Goal: Use online tool/utility: Utilize a website feature to perform a specific function

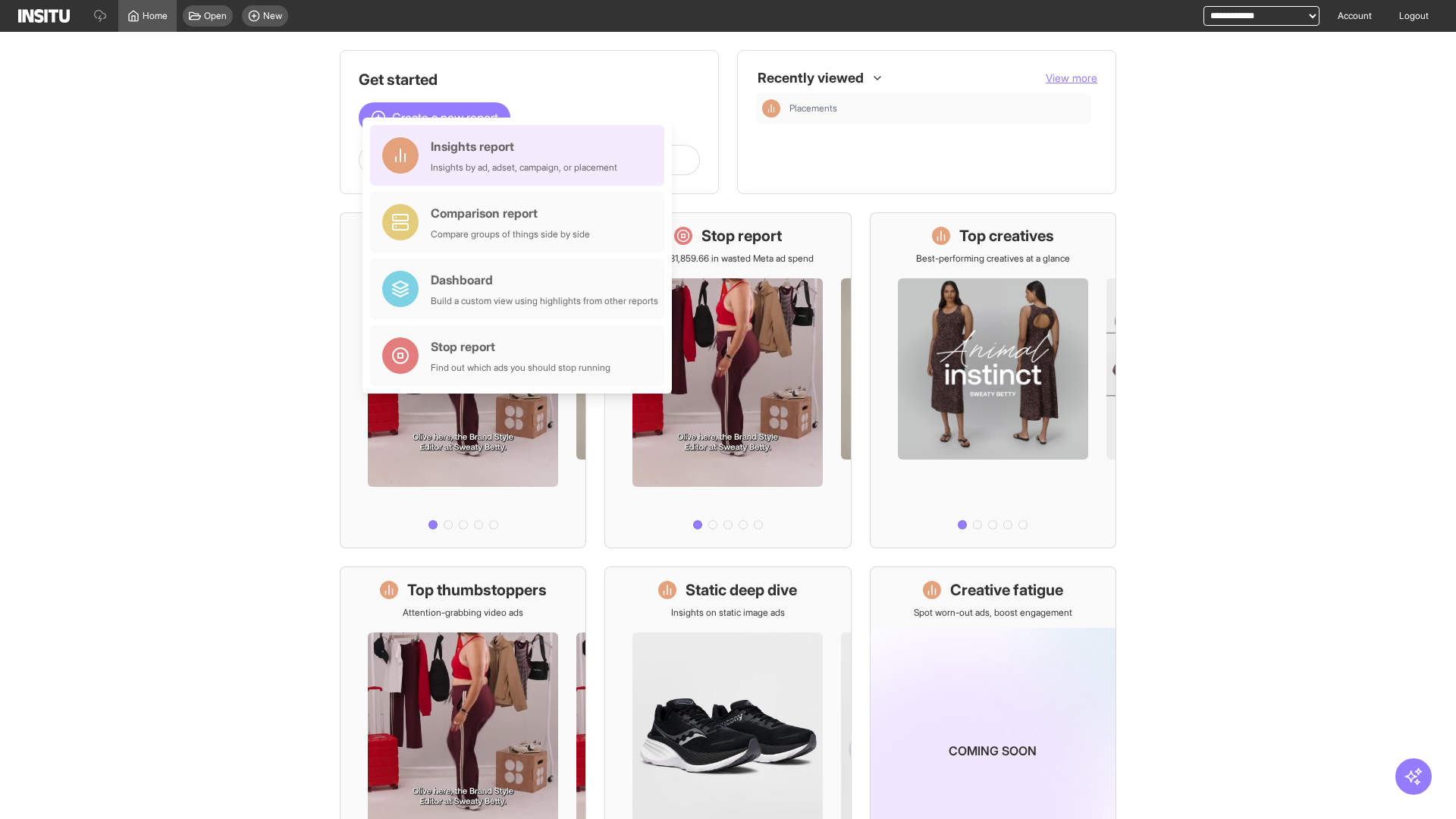
click at [521, 155] on div "Insights report Insights by ad, adset, campaign, or placement" at bounding box center [524, 155] width 187 height 36
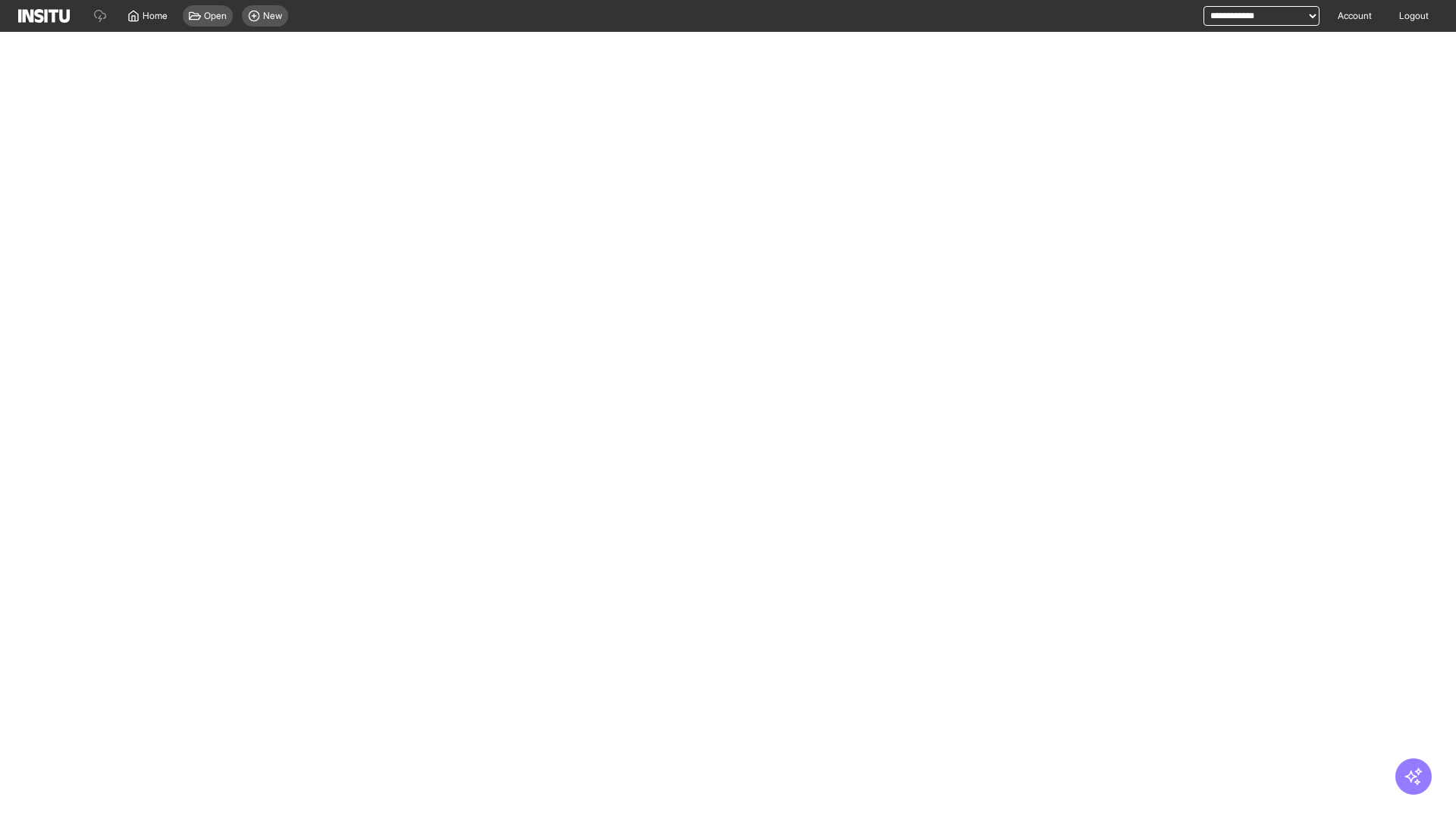
select select "**"
